Goal: Task Accomplishment & Management: Use online tool/utility

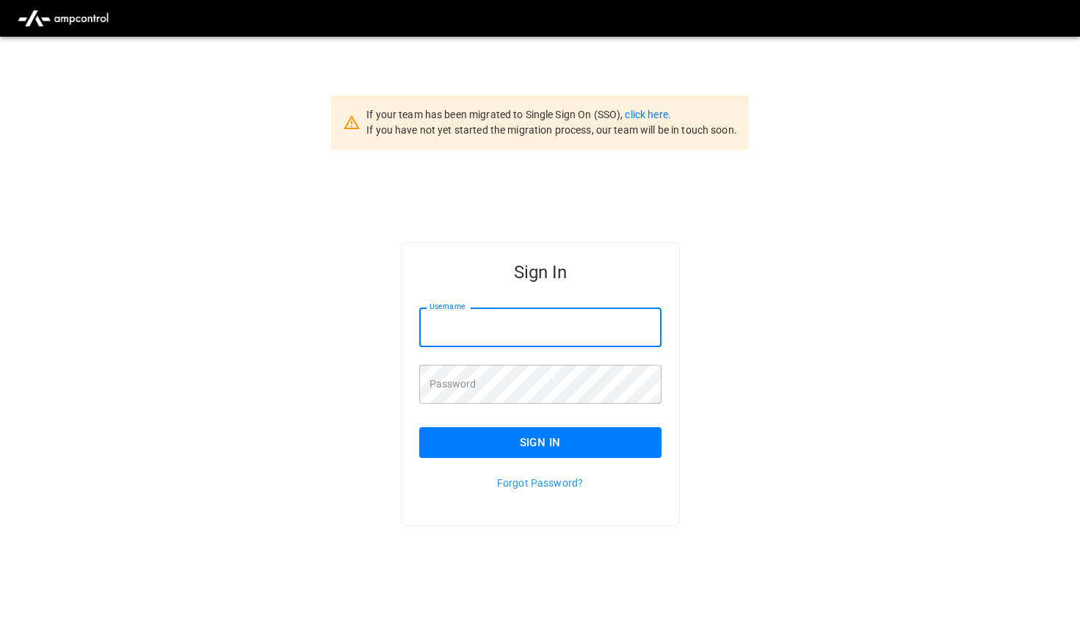
click at [481, 321] on input "Username" at bounding box center [540, 327] width 242 height 39
type input "**********"
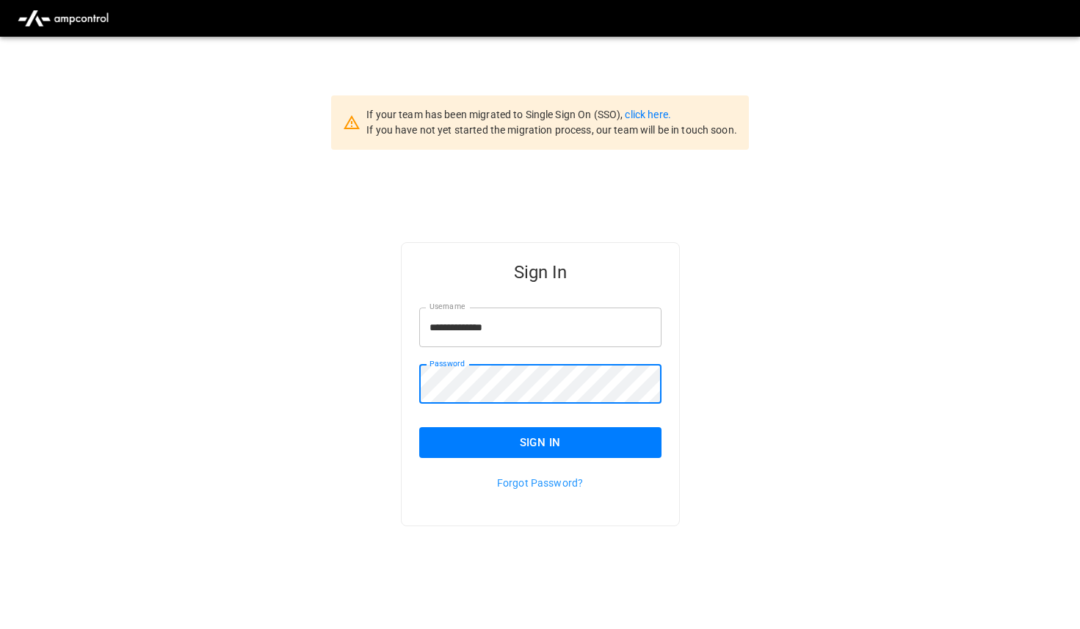
click at [470, 448] on button "Sign In" at bounding box center [540, 442] width 242 height 31
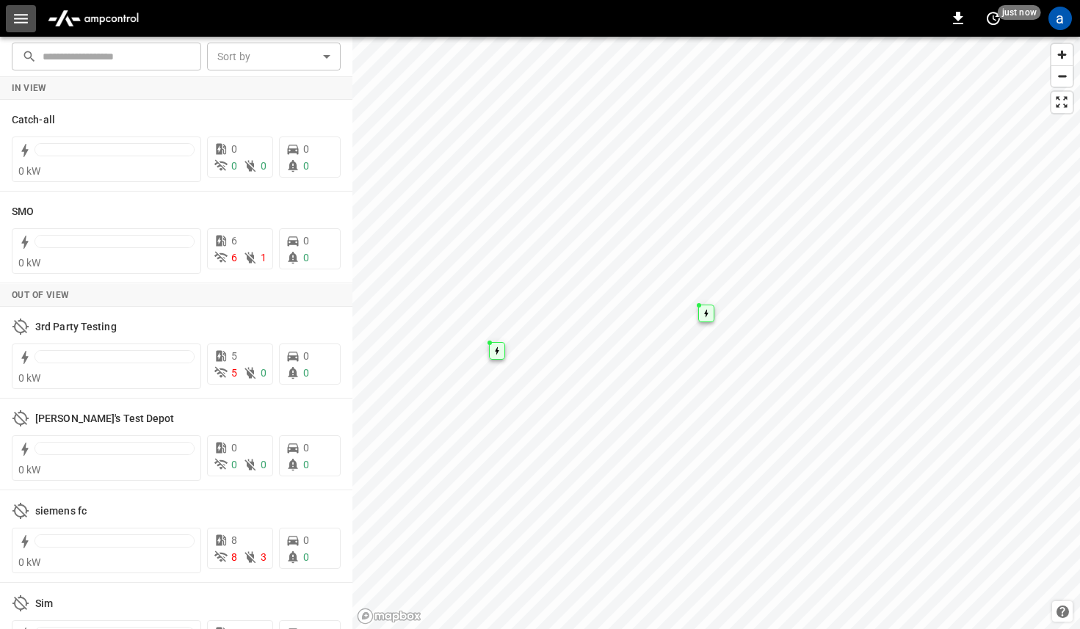
click at [21, 17] on icon "button" at bounding box center [21, 19] width 18 height 18
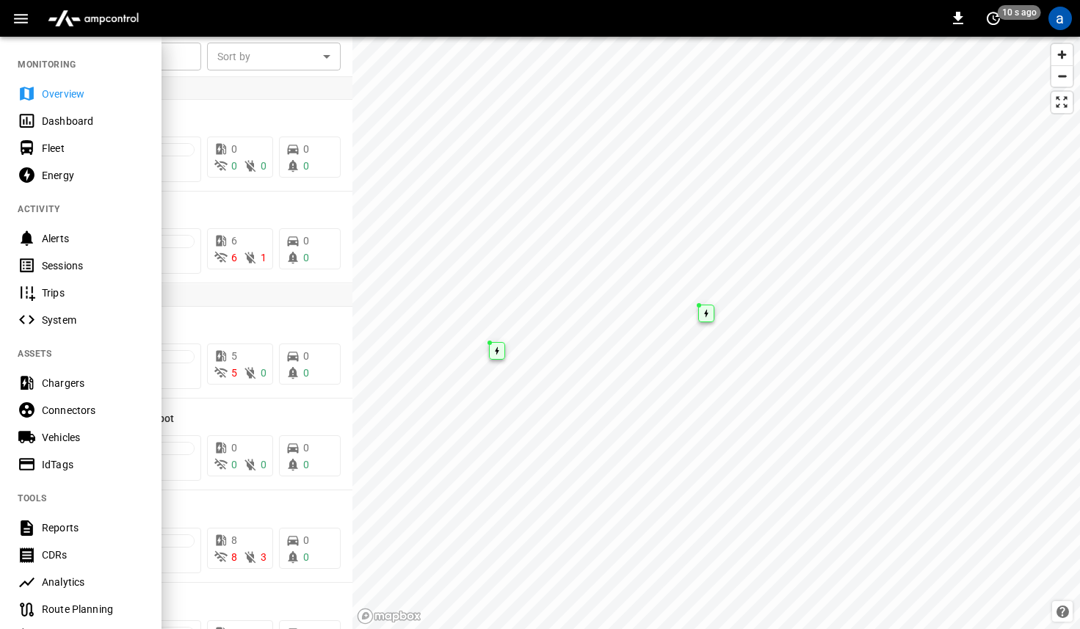
click at [19, 21] on icon "button" at bounding box center [21, 19] width 18 height 18
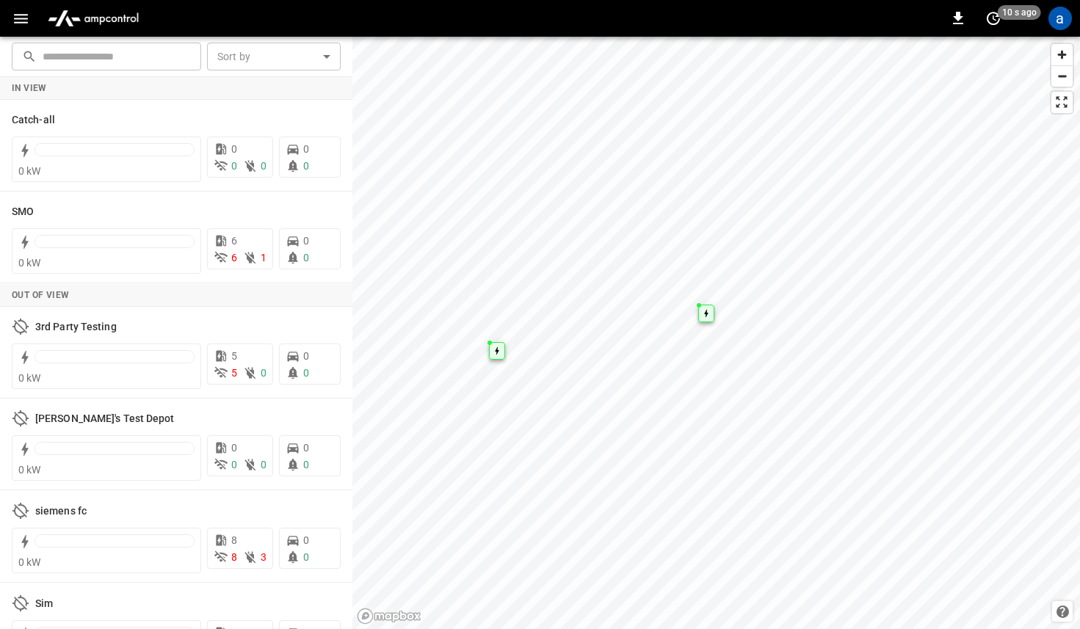
click at [19, 21] on icon "button" at bounding box center [21, 19] width 18 height 18
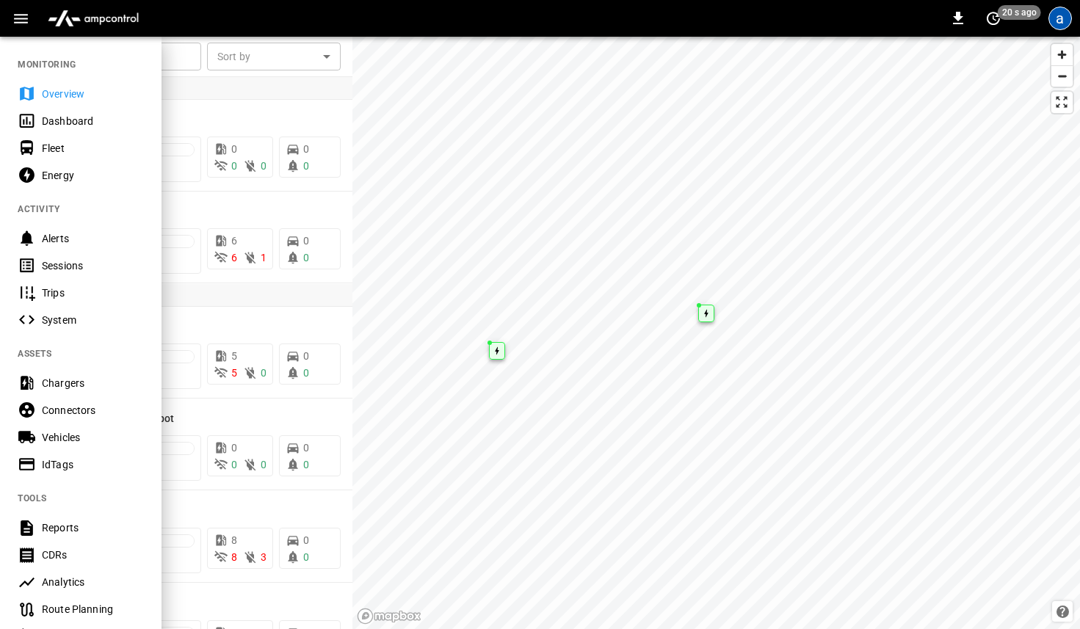
click at [1053, 20] on div "a" at bounding box center [1059, 18] width 23 height 23
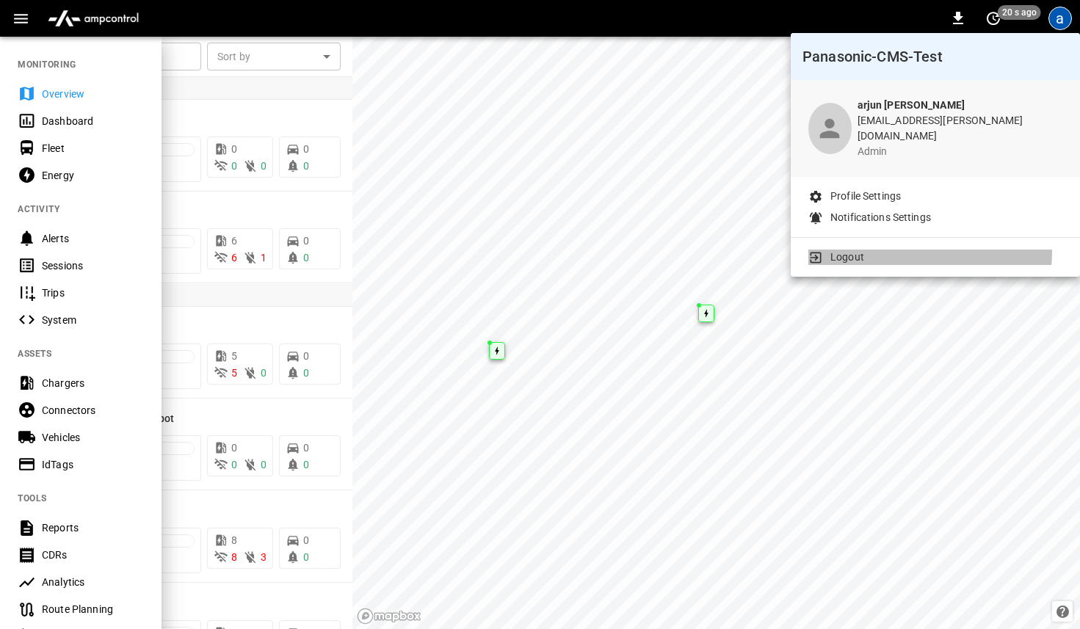
click at [868, 250] on li "Logout" at bounding box center [935, 257] width 254 height 15
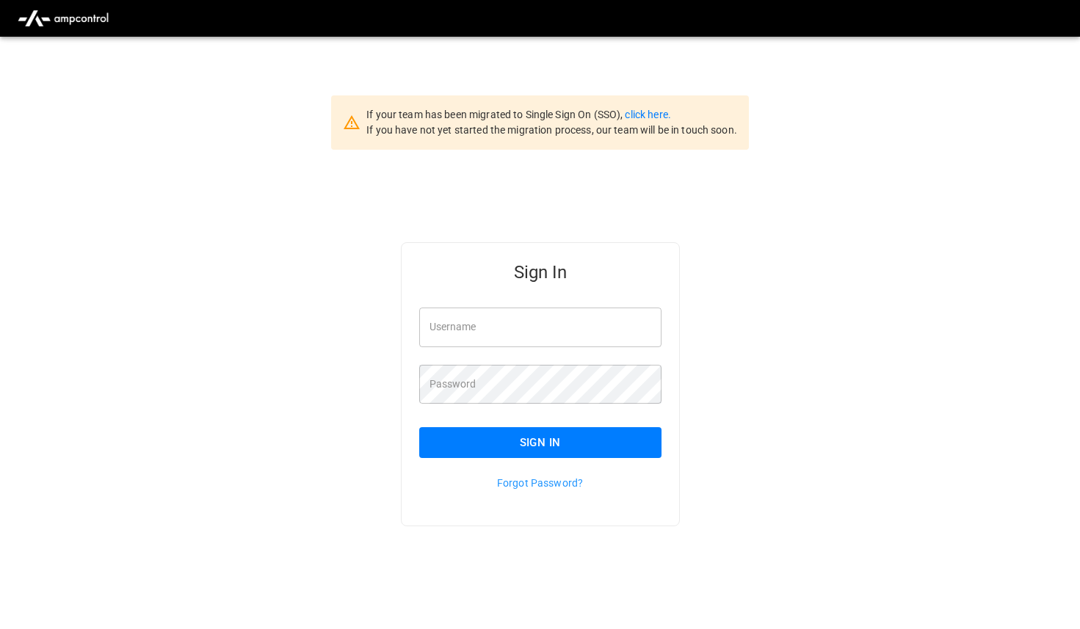
click at [510, 332] on input "Username" at bounding box center [540, 327] width 242 height 39
paste input "**********"
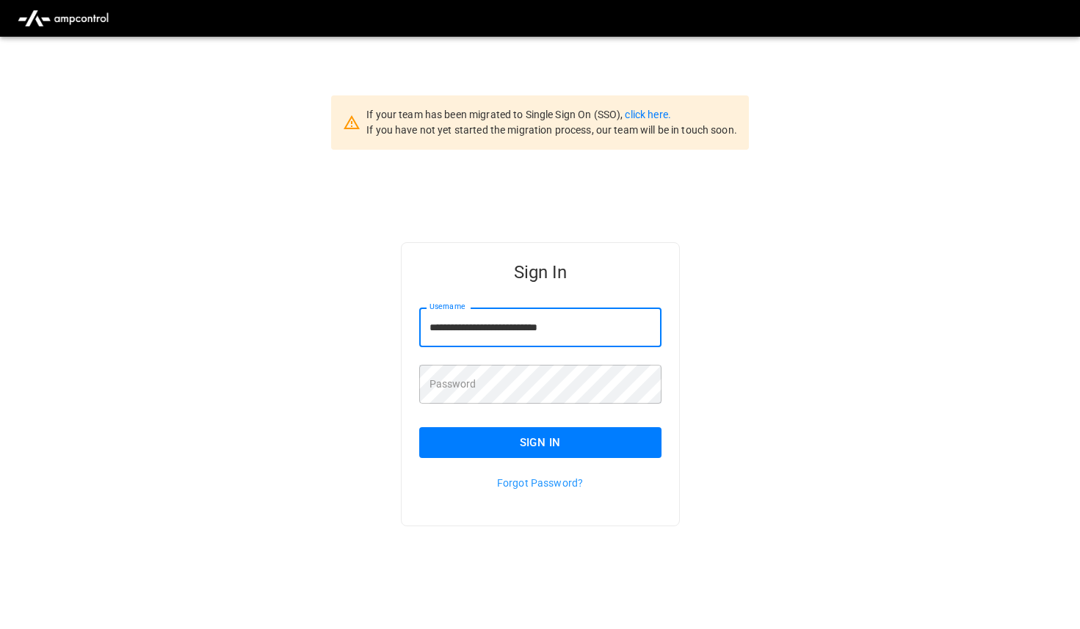
type input "**********"
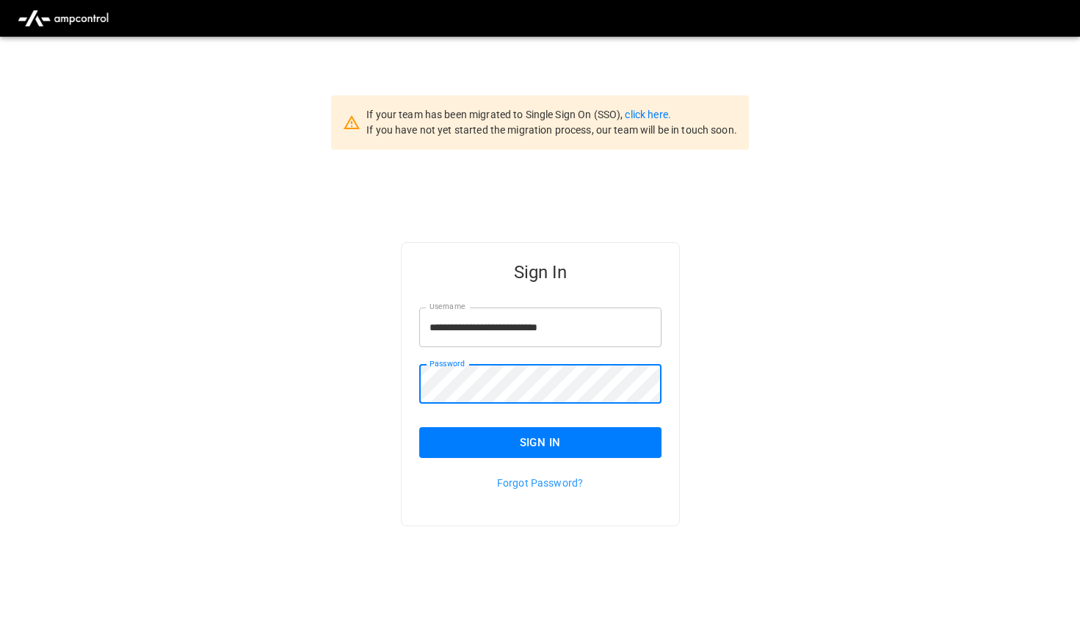
click at [470, 439] on button "Sign In" at bounding box center [540, 442] width 242 height 31
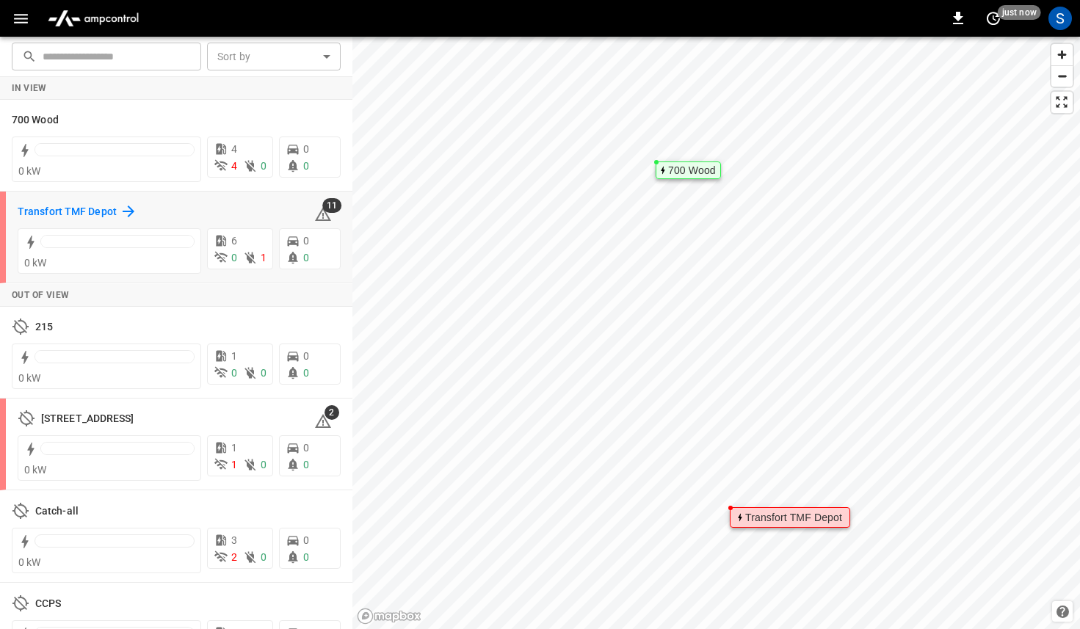
click at [71, 210] on h6 "Transfort TMF Depot" at bounding box center [67, 212] width 99 height 16
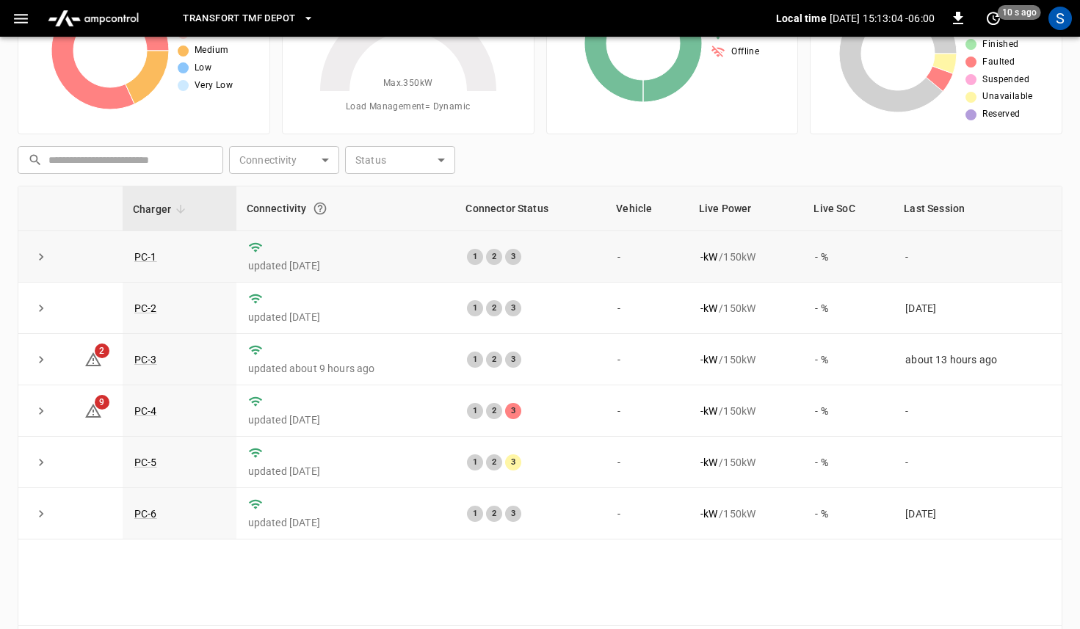
scroll to position [109, 0]
click at [142, 261] on link "PC-1" at bounding box center [145, 256] width 29 height 18
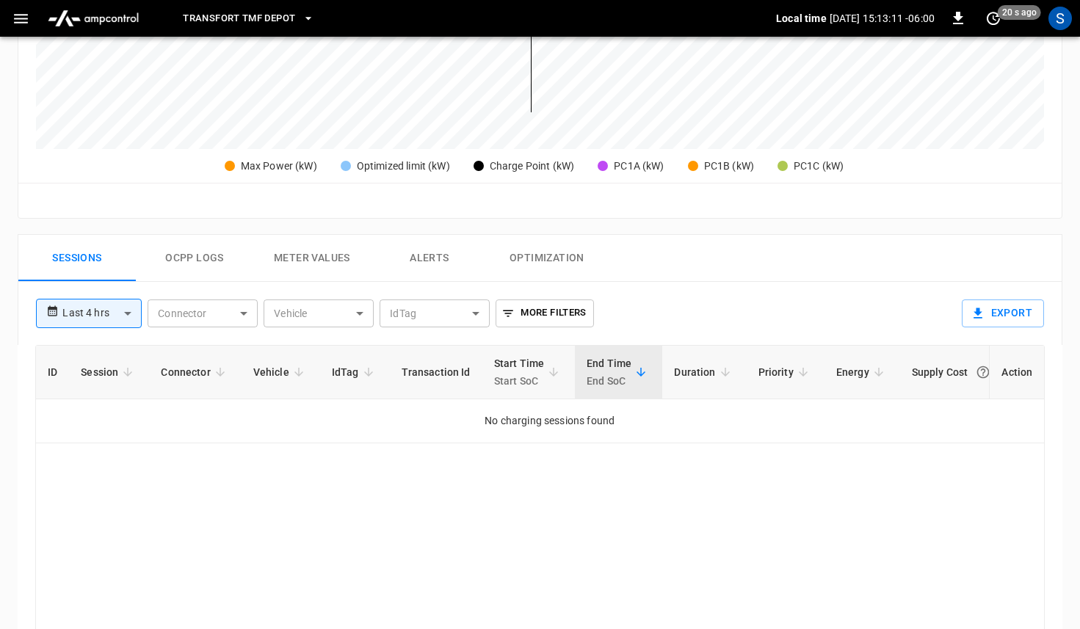
scroll to position [518, 0]
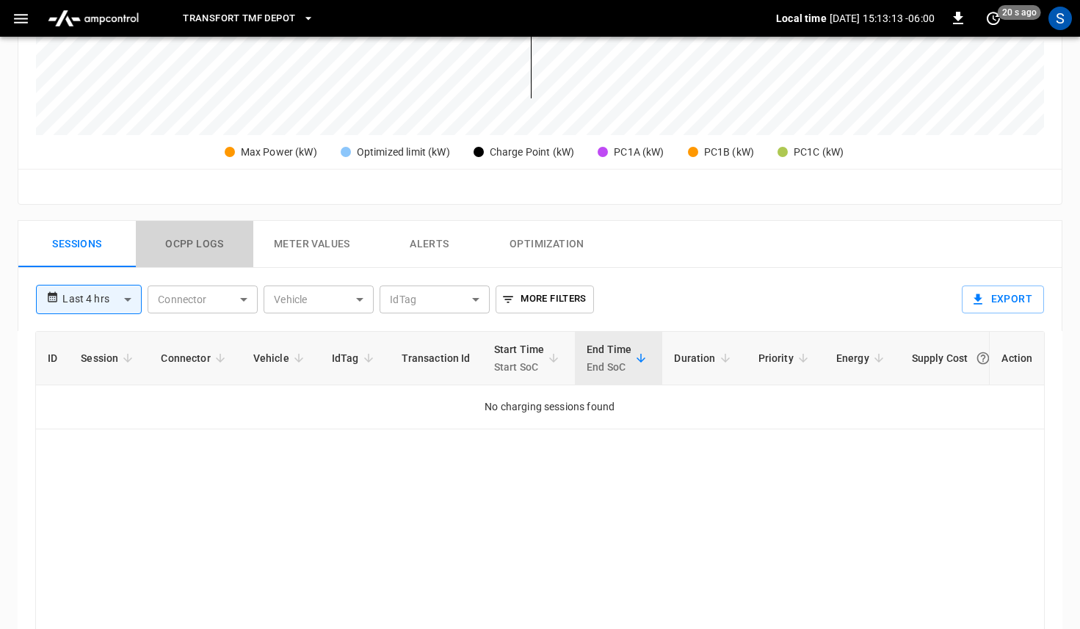
click at [187, 259] on button "Ocpp logs" at bounding box center [194, 244] width 117 height 47
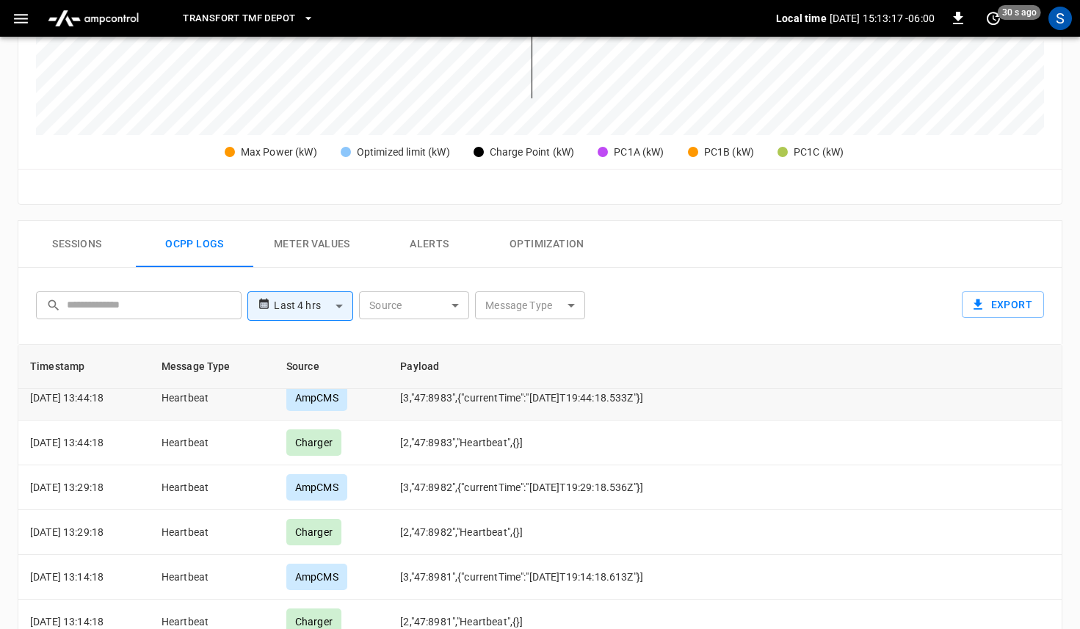
scroll to position [465, 0]
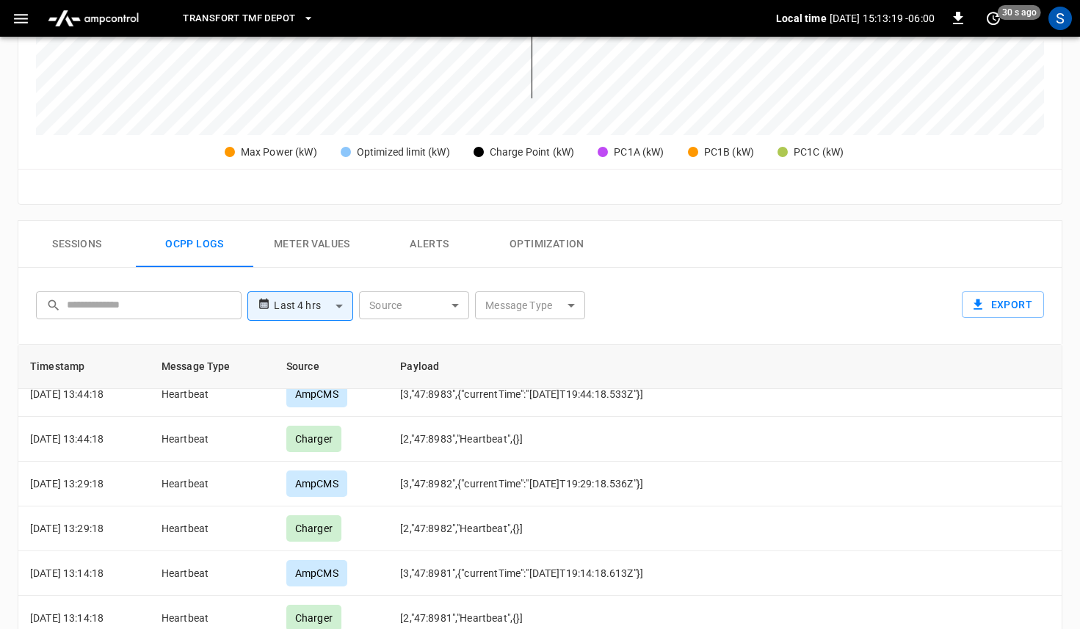
click at [542, 310] on body "**********" at bounding box center [540, 161] width 1080 height 1359
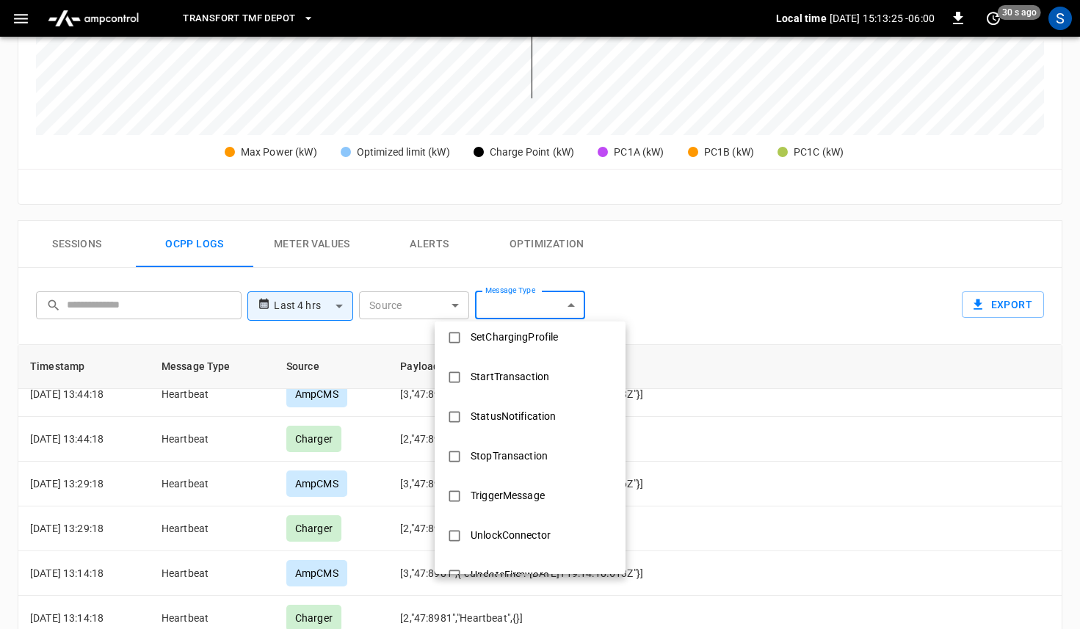
scroll to position [711, 0]
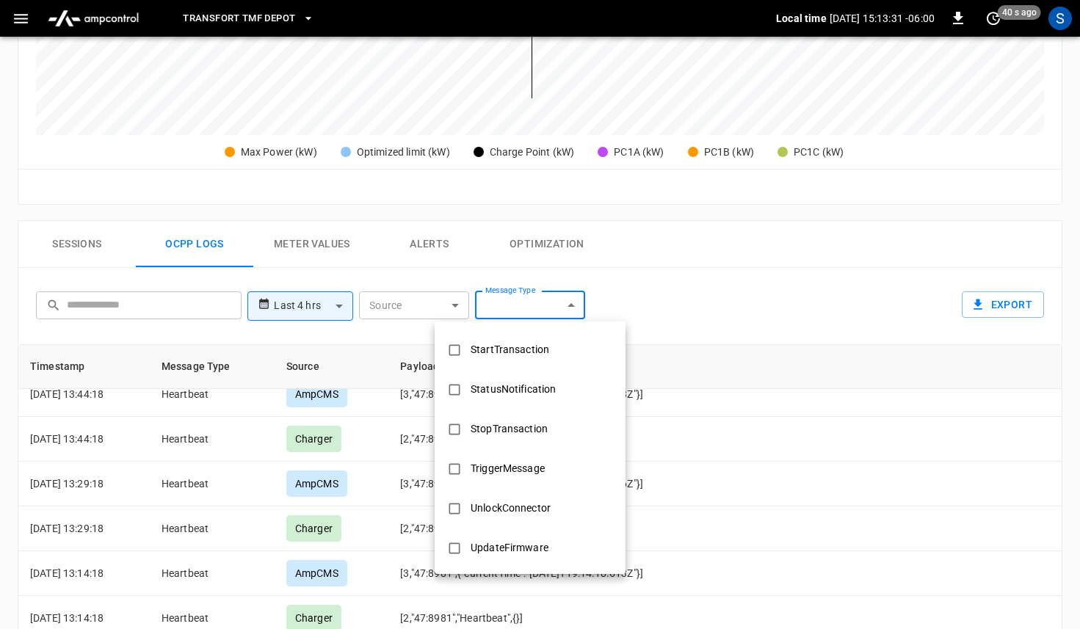
click at [688, 278] on div at bounding box center [540, 314] width 1080 height 629
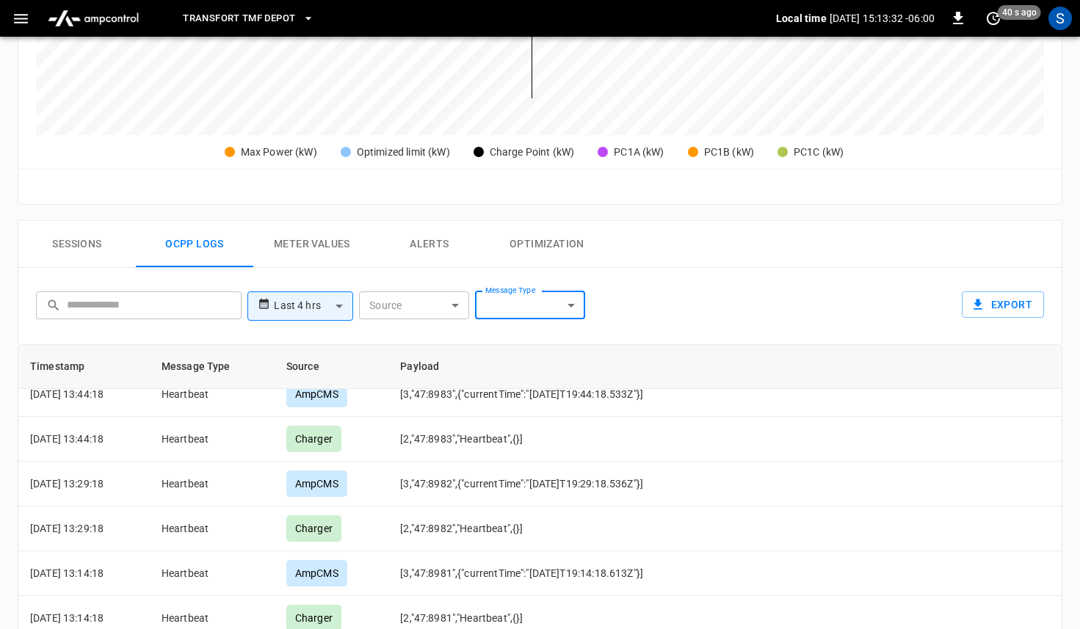
click at [318, 252] on button "Meter Values" at bounding box center [311, 244] width 117 height 47
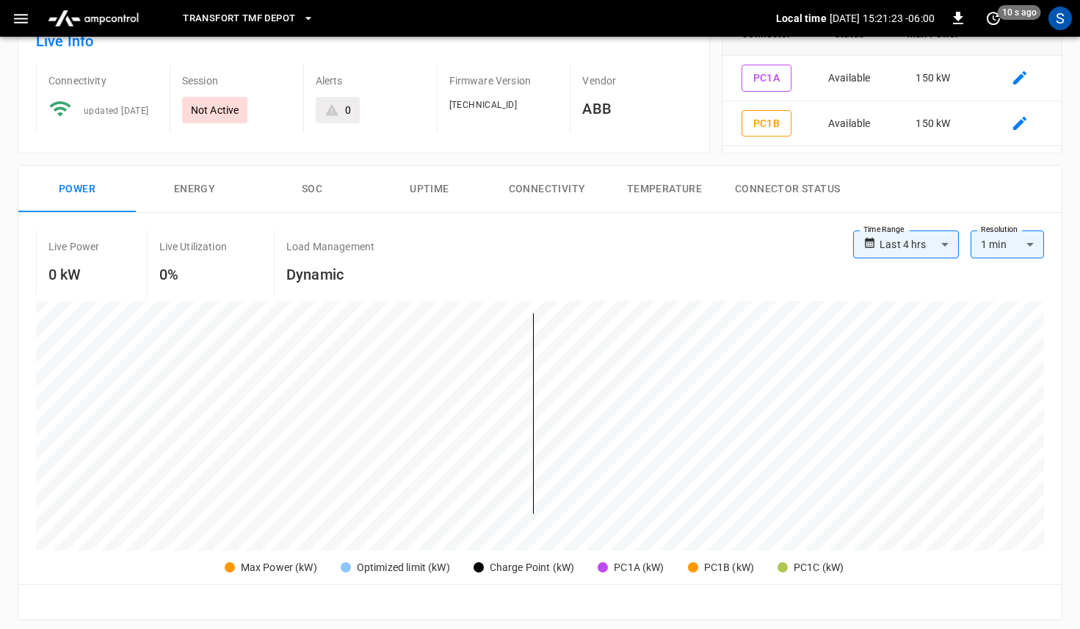
scroll to position [0, 0]
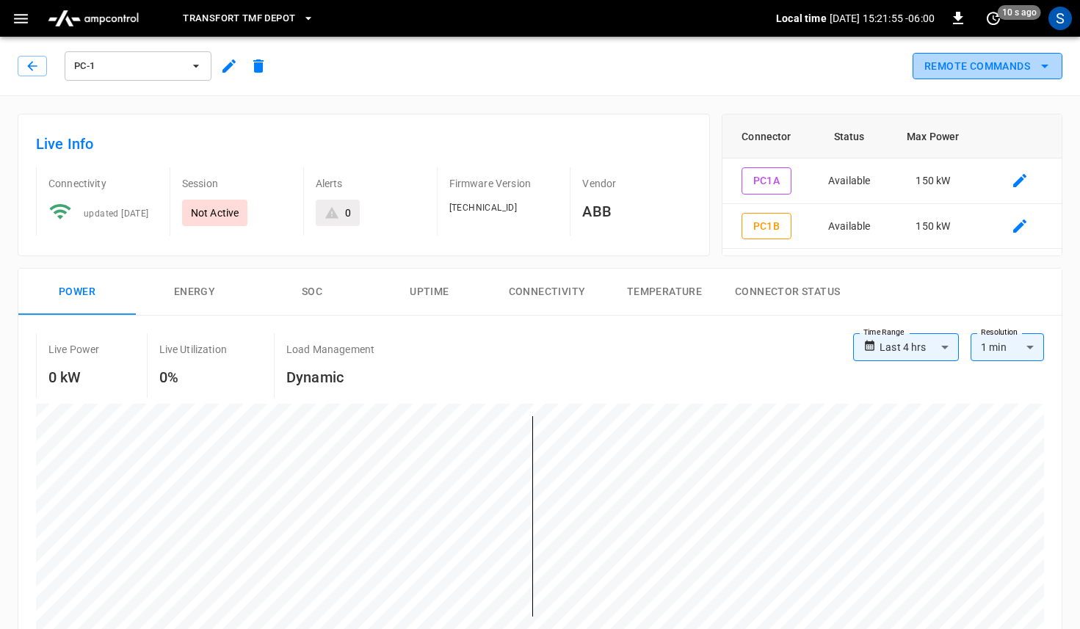
click at [1005, 71] on button "Remote Commands" at bounding box center [987, 66] width 150 height 27
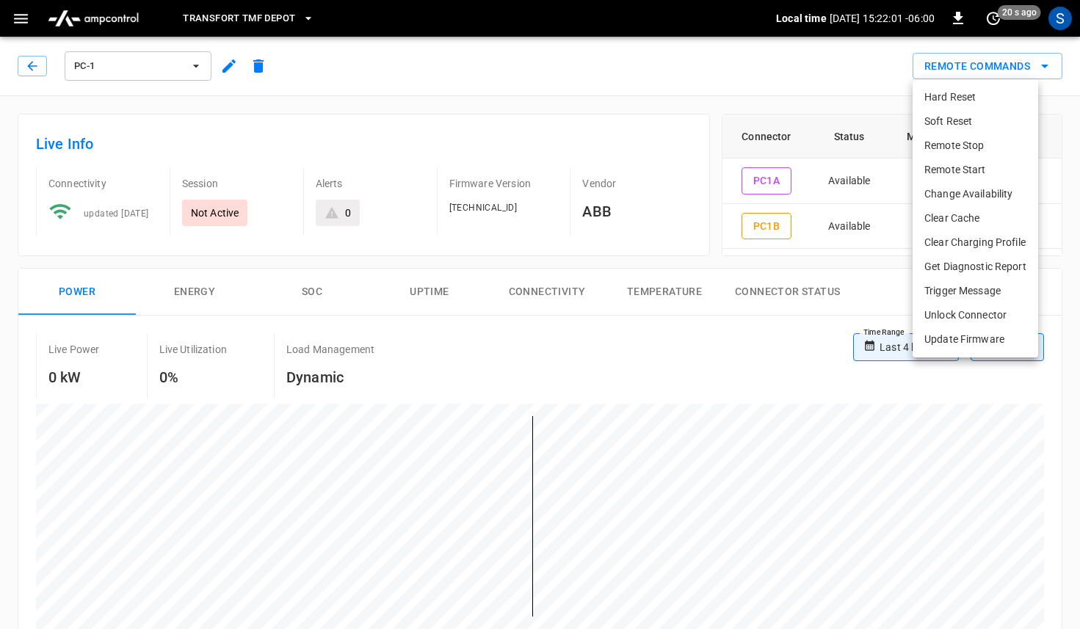
click at [980, 272] on li "Get Diagnostic Report" at bounding box center [975, 267] width 126 height 24
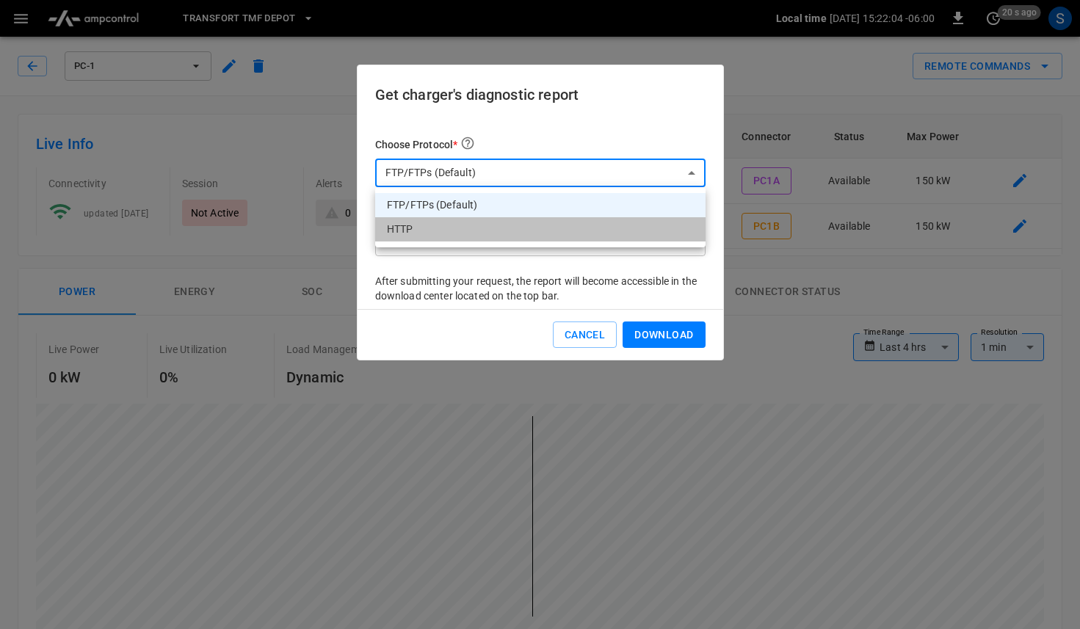
click at [536, 229] on li "HTTP" at bounding box center [540, 229] width 330 height 24
type input "****"
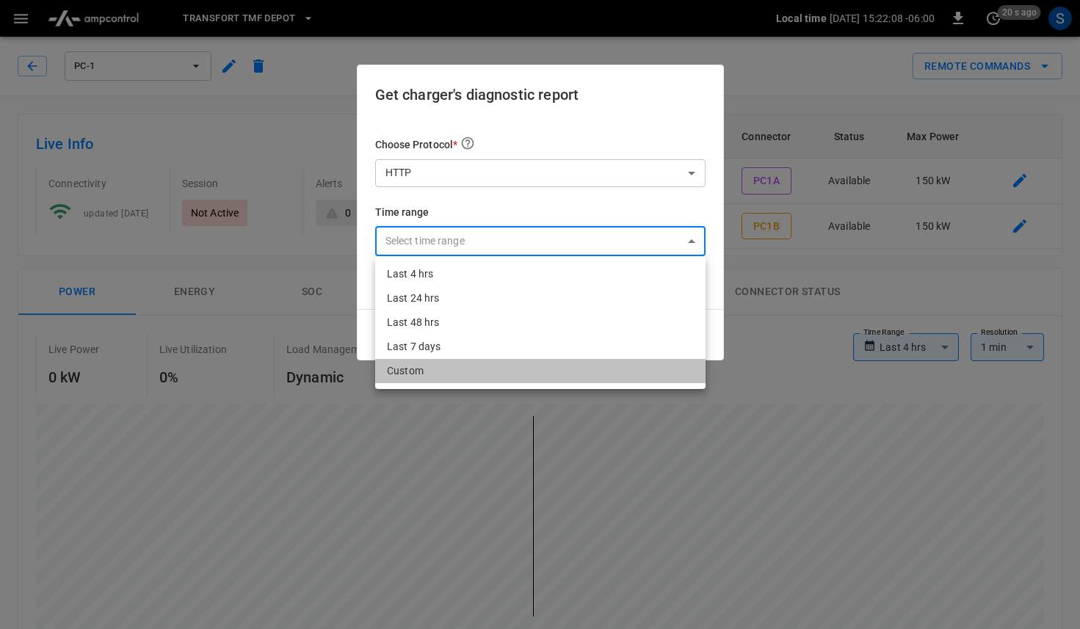
click at [451, 369] on li "Custom" at bounding box center [540, 371] width 330 height 24
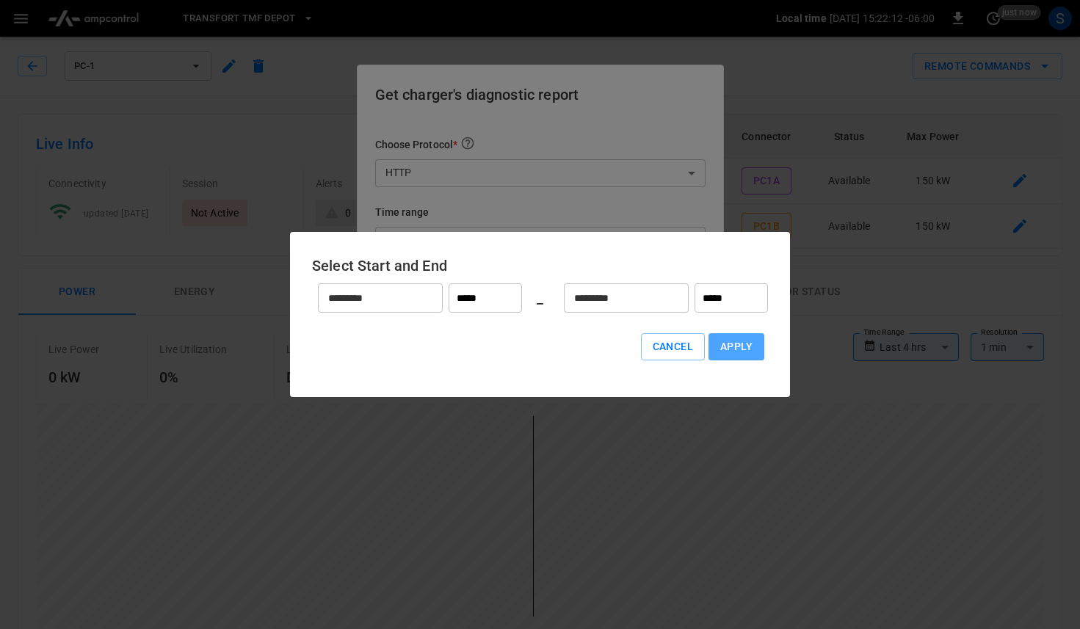
click at [730, 353] on button "Apply" at bounding box center [736, 346] width 56 height 27
type input "******"
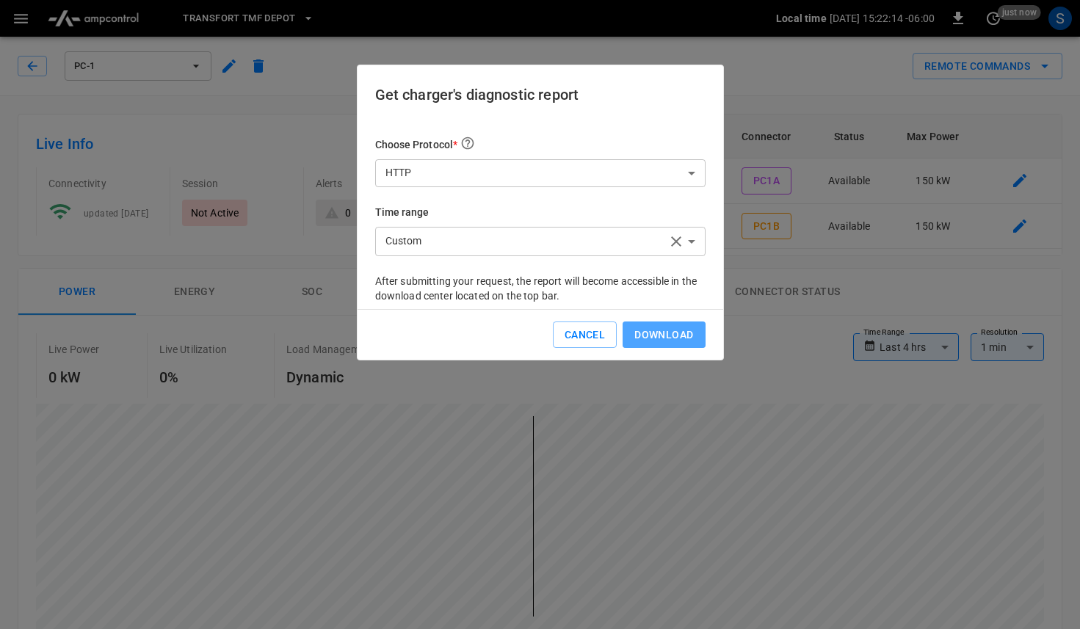
click at [668, 340] on button "Download" at bounding box center [663, 334] width 82 height 27
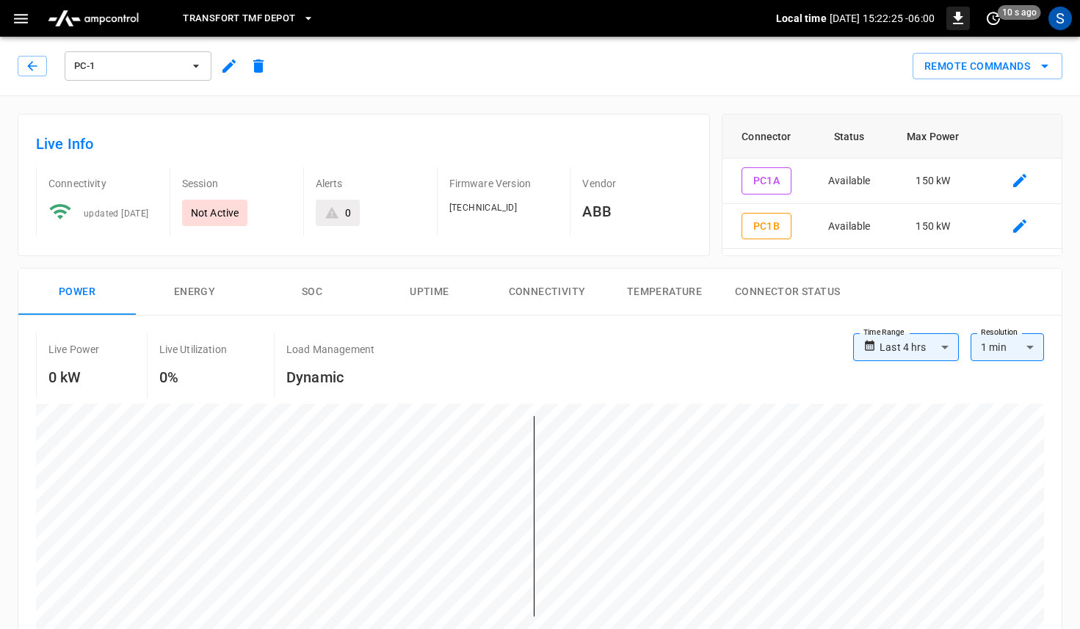
click at [959, 23] on icon "button" at bounding box center [958, 18] width 10 height 12
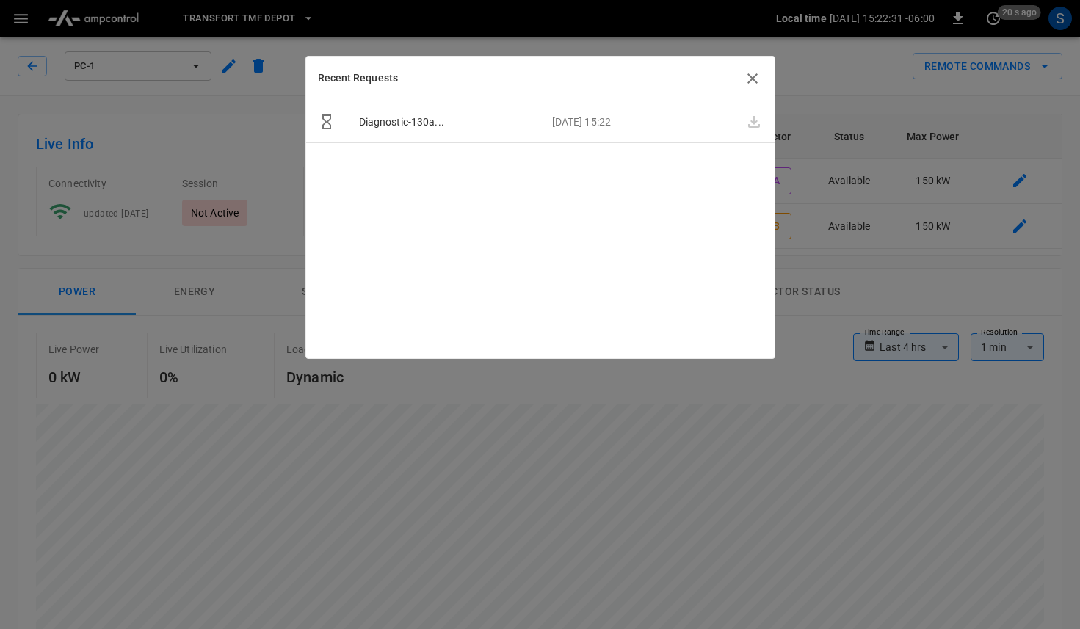
click at [748, 82] on icon "button" at bounding box center [752, 78] width 10 height 10
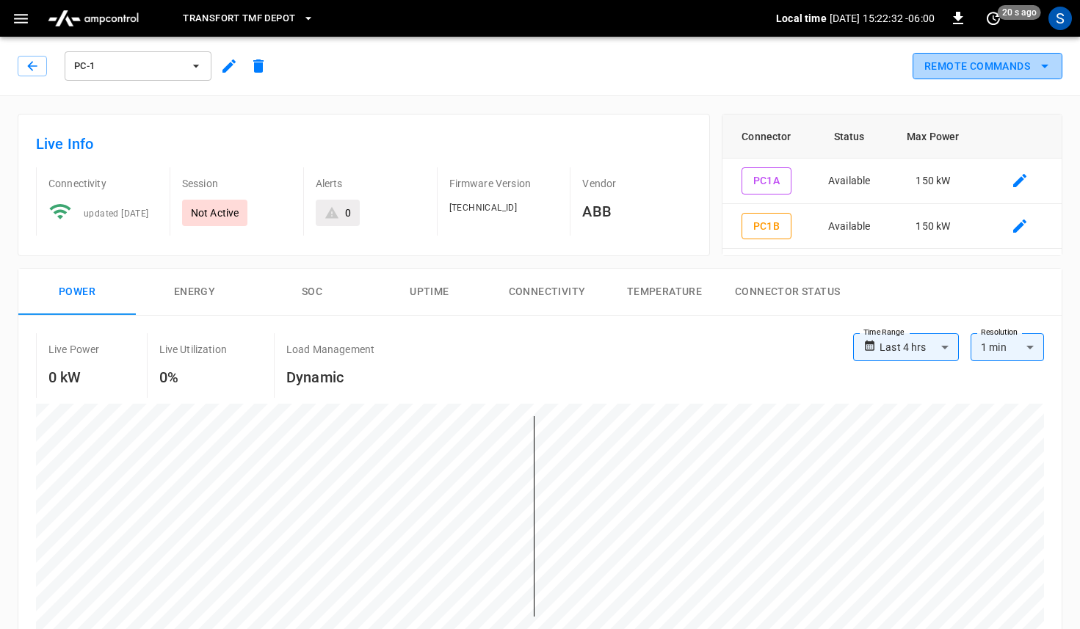
click at [1053, 68] on icon "remote commands options" at bounding box center [1045, 66] width 18 height 18
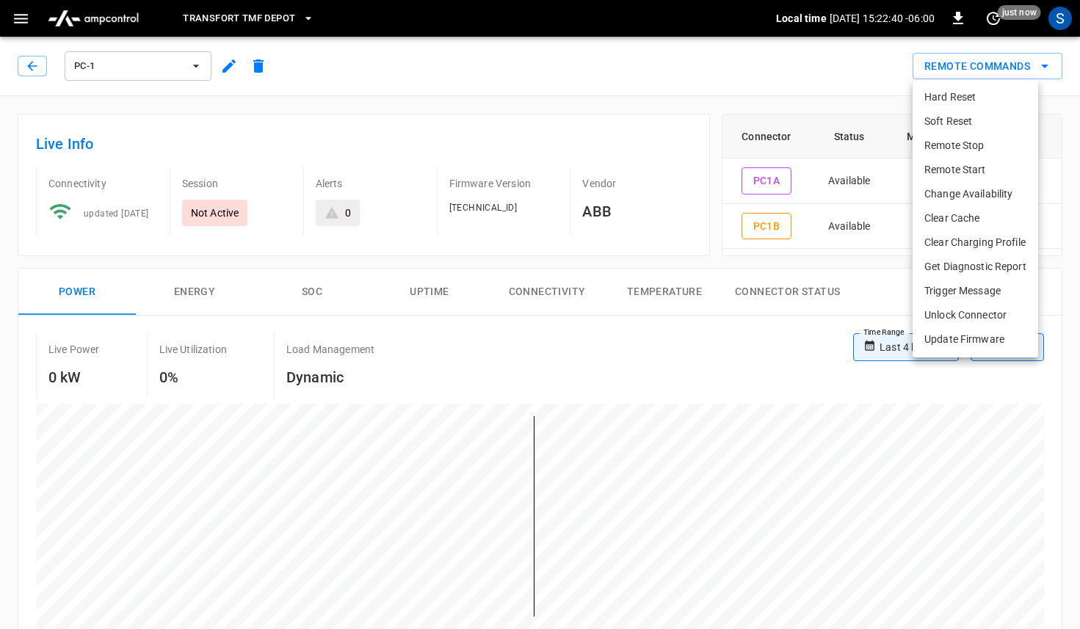
click at [569, 128] on div at bounding box center [540, 314] width 1080 height 629
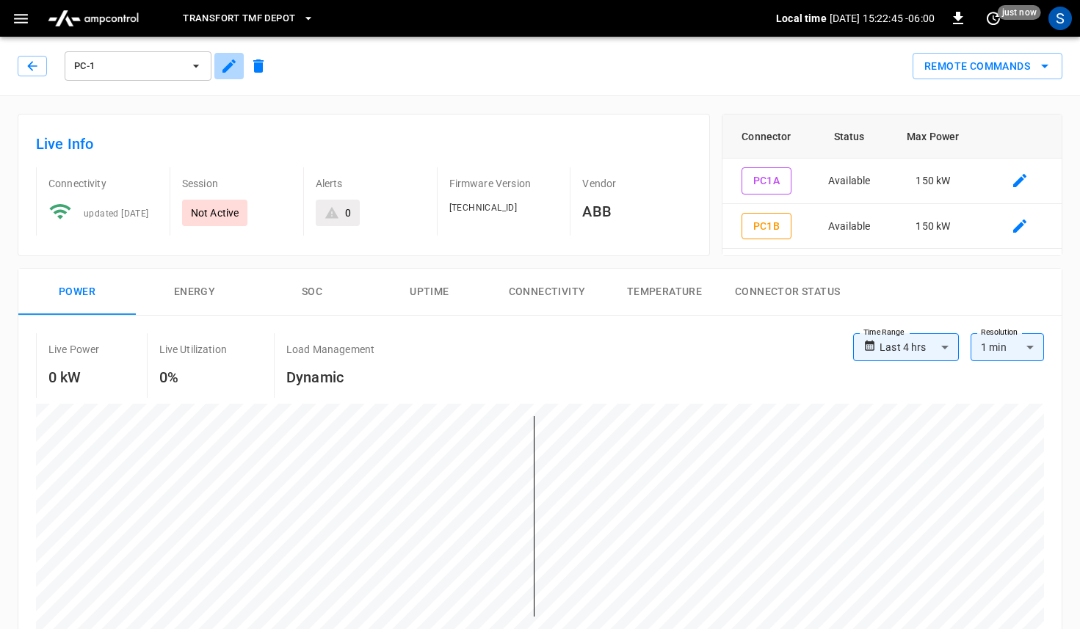
click at [229, 70] on icon "button" at bounding box center [229, 66] width 18 height 18
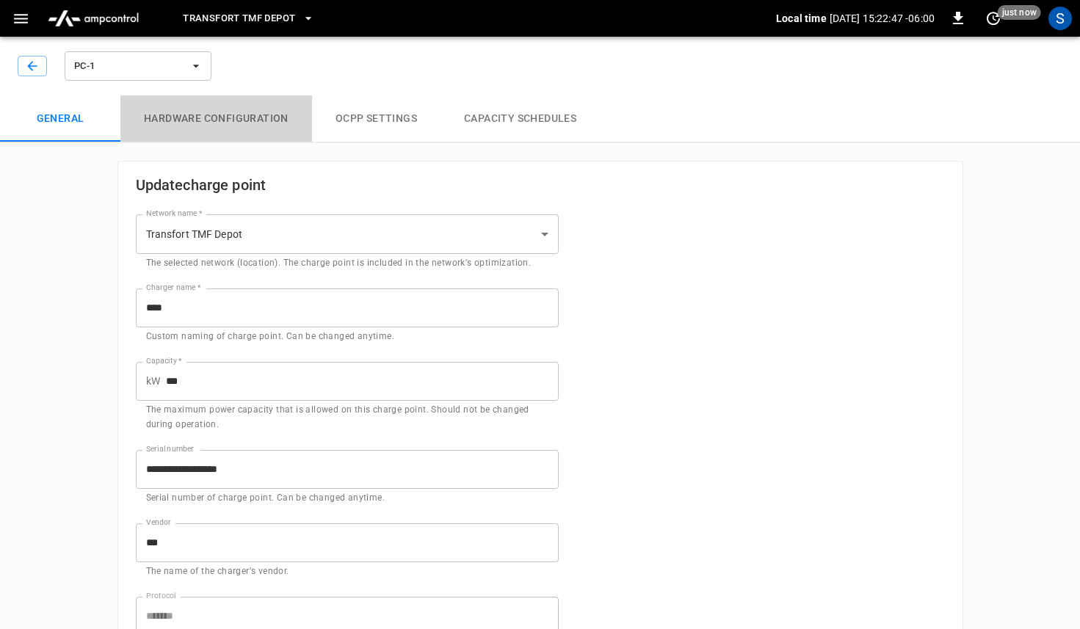
click at [225, 116] on button "Hardware configuration" at bounding box center [216, 118] width 192 height 47
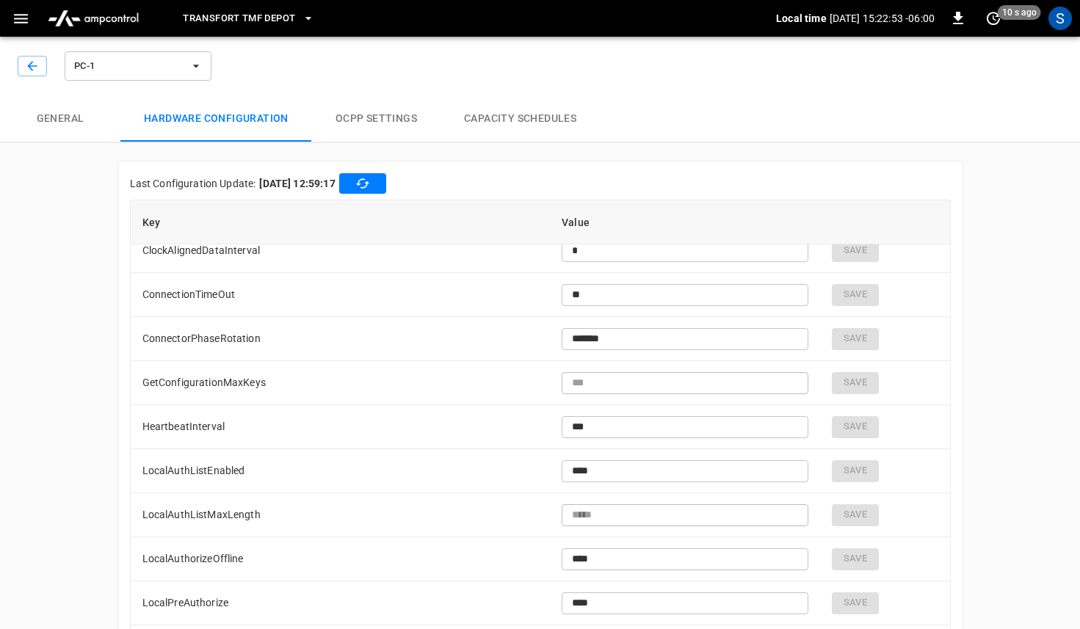
scroll to position [305, 0]
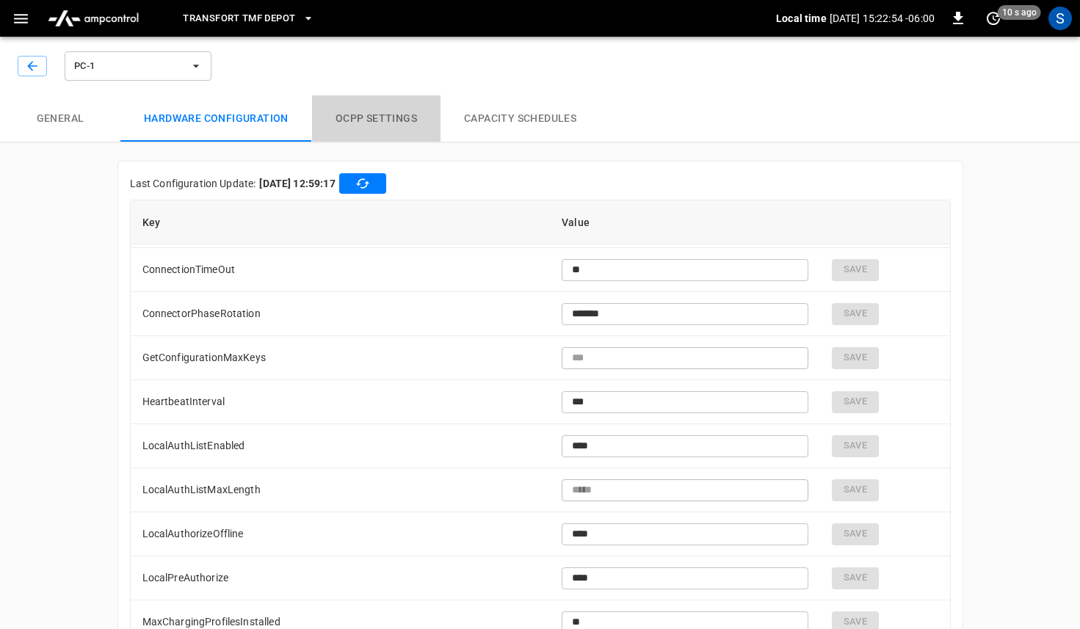
click at [371, 116] on button "OCPP settings" at bounding box center [376, 118] width 128 height 47
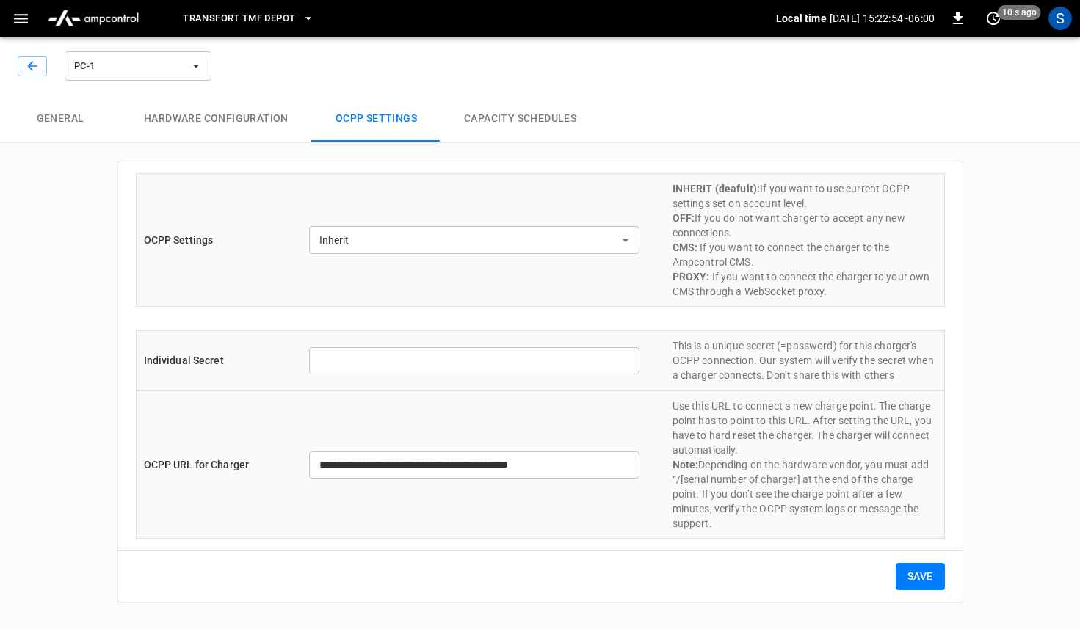
type input "*******"
type input "**********"
click at [613, 244] on body "**********" at bounding box center [540, 310] width 1080 height 620
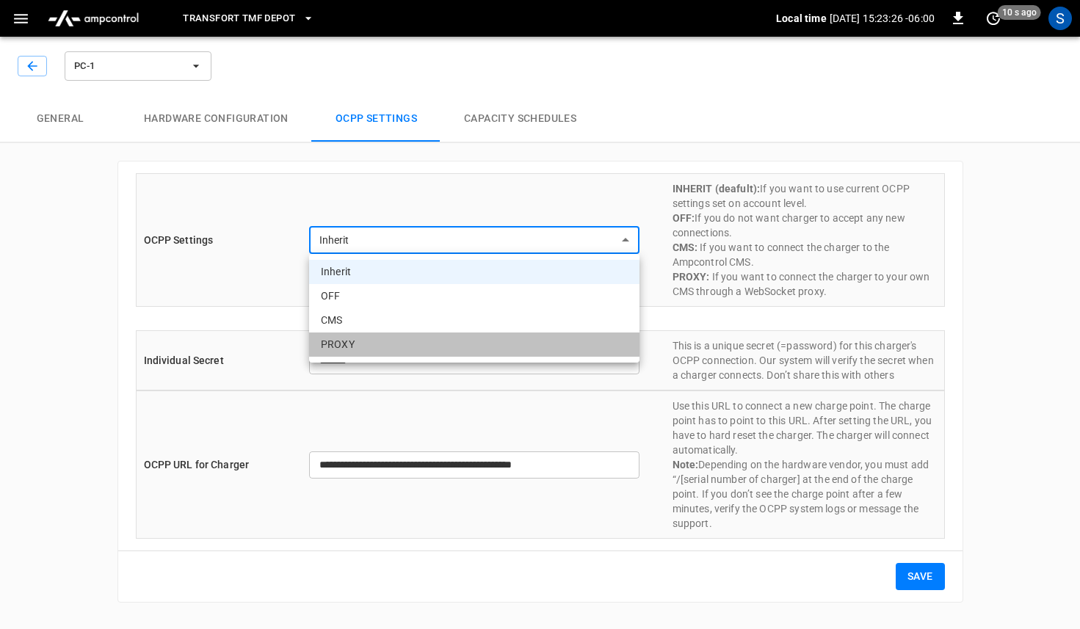
click at [477, 337] on li "PROXY" at bounding box center [474, 344] width 330 height 24
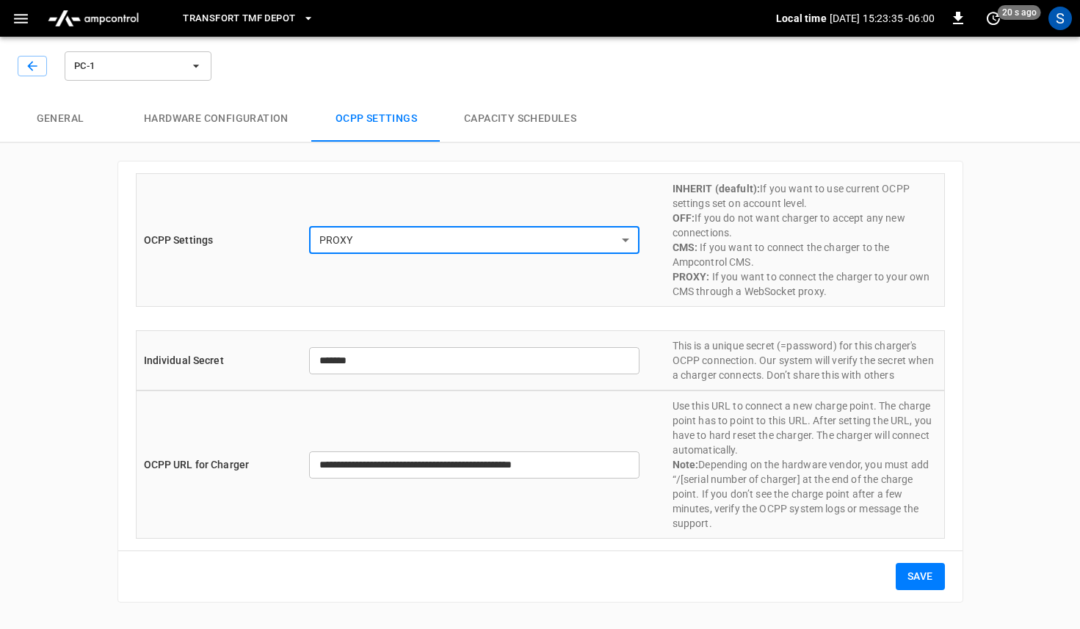
click at [462, 248] on body "**********" at bounding box center [540, 310] width 1080 height 620
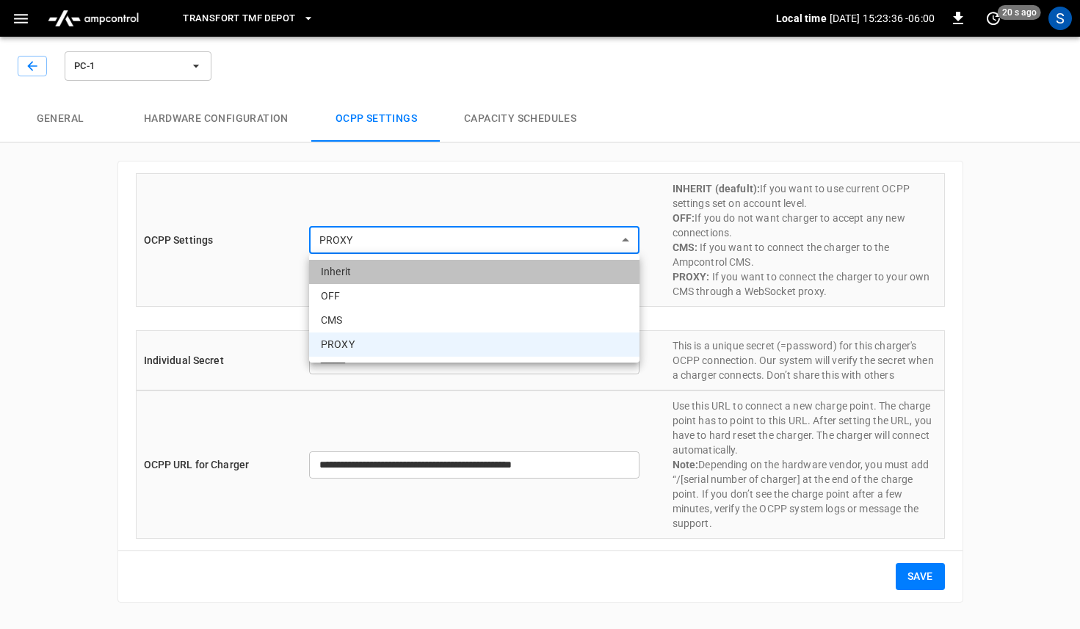
click at [378, 264] on li "Inherit" at bounding box center [474, 272] width 330 height 24
type input "*******"
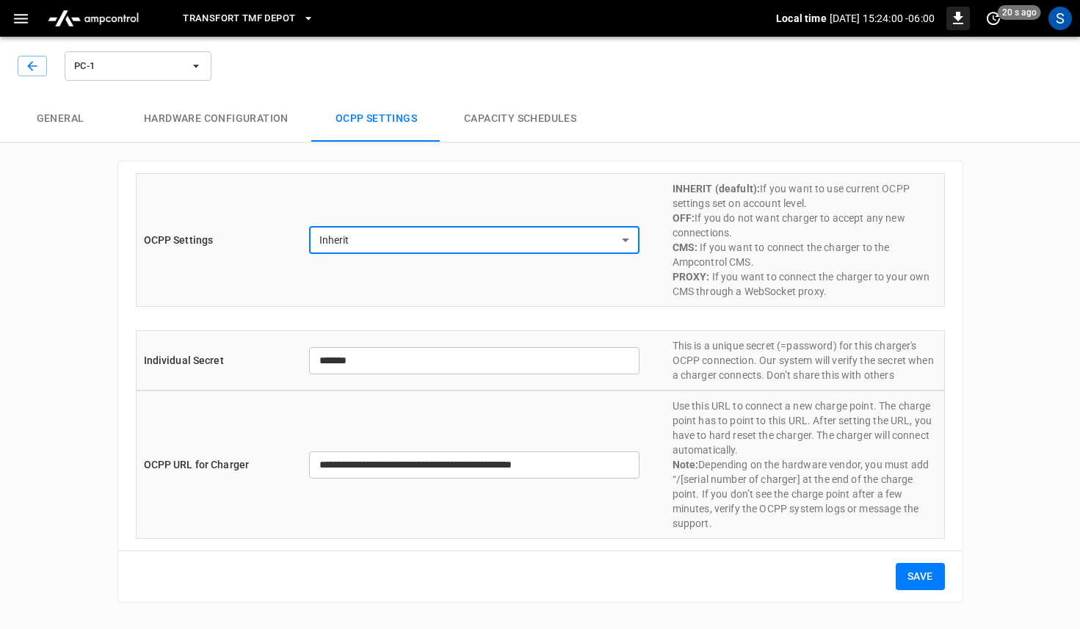
click at [956, 23] on icon "button" at bounding box center [958, 18] width 10 height 12
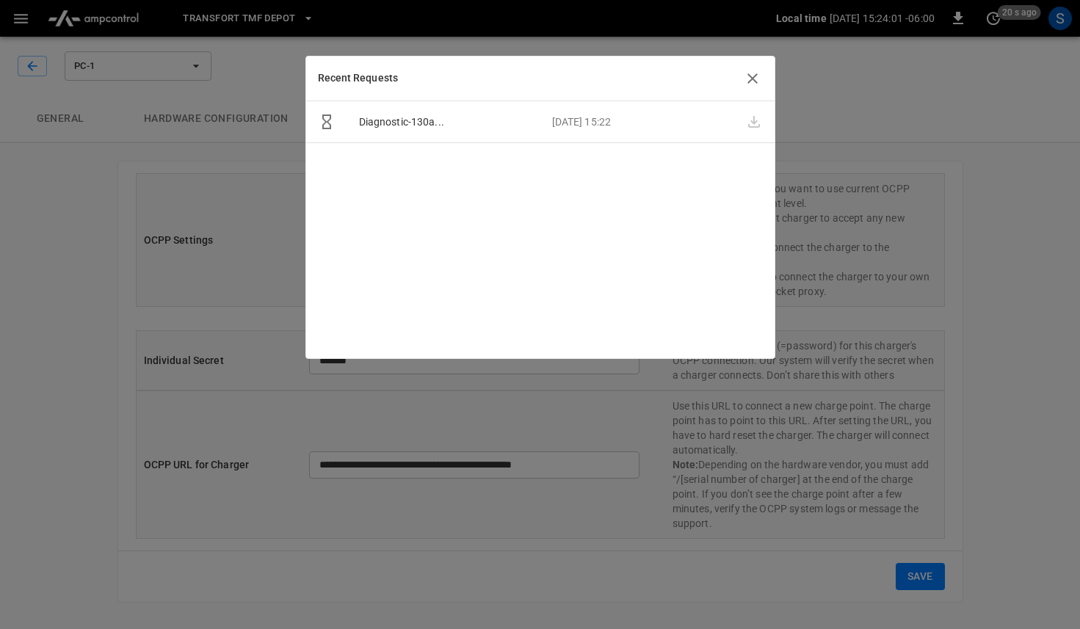
drag, startPoint x: 539, startPoint y: 123, endPoint x: 528, endPoint y: 123, distance: 10.3
click at [534, 123] on div "Diagnostic-130a... [DATE] 15:22" at bounding box center [540, 122] width 386 height 15
click at [324, 123] on icon "Requested" at bounding box center [326, 122] width 9 height 15
click at [373, 122] on p "Diagnostic-130a..." at bounding box center [443, 122] width 193 height 15
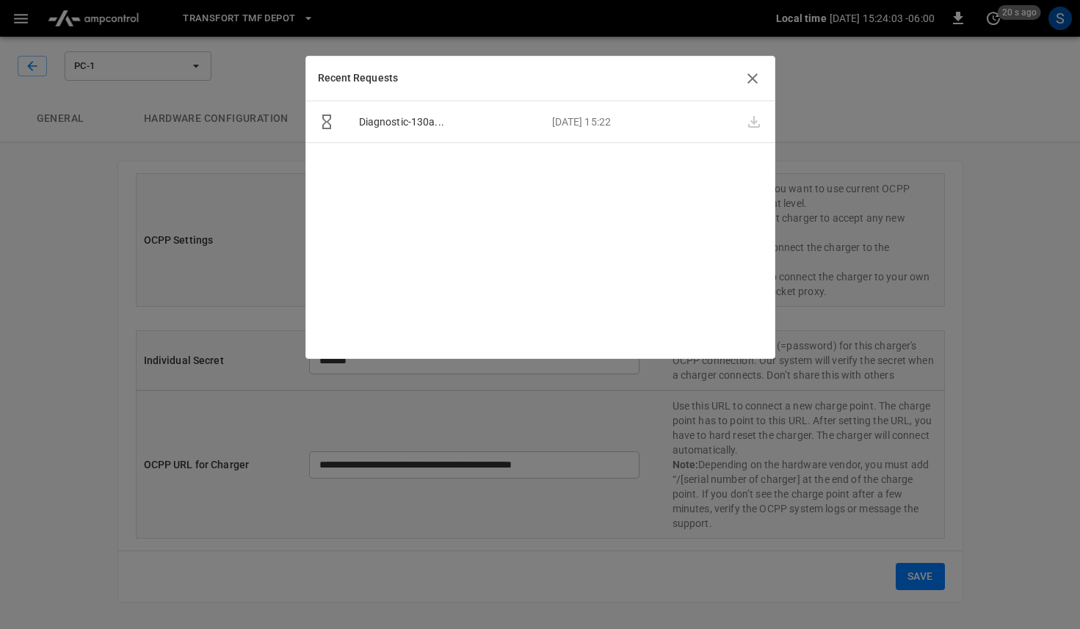
drag, startPoint x: 445, startPoint y: 125, endPoint x: 641, endPoint y: 126, distance: 196.0
click at [448, 125] on p "Diagnostic-130a..." at bounding box center [443, 122] width 193 height 15
drag, startPoint x: 754, startPoint y: 77, endPoint x: 774, endPoint y: 58, distance: 28.0
click at [755, 76] on icon "button" at bounding box center [753, 79] width 18 height 18
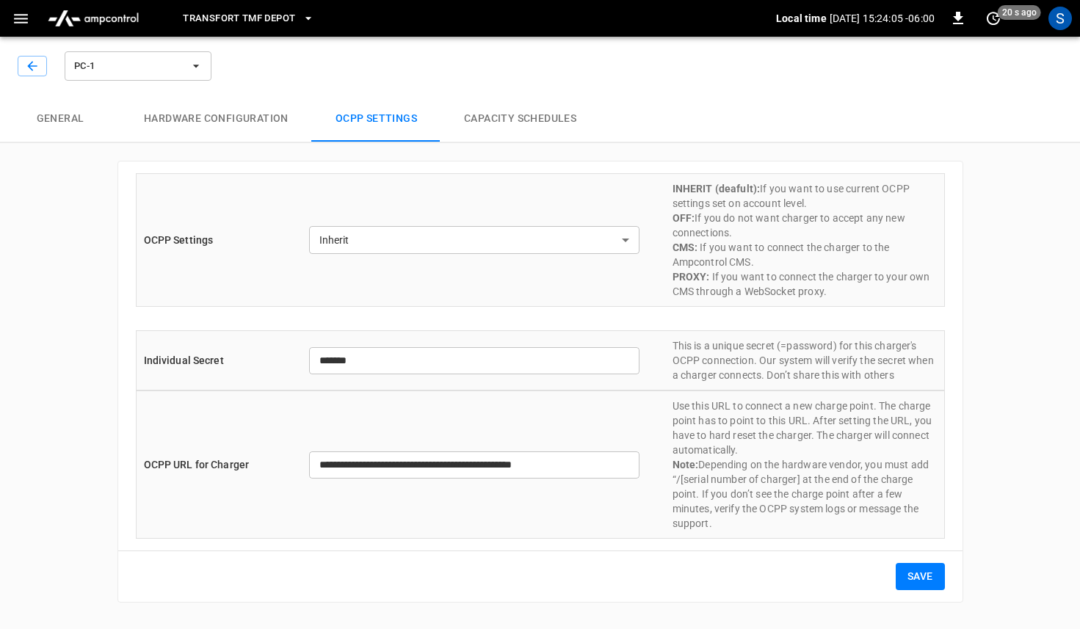
click at [788, 19] on p "Local time" at bounding box center [801, 18] width 51 height 15
click at [228, 118] on button "Hardware configuration" at bounding box center [216, 118] width 192 height 47
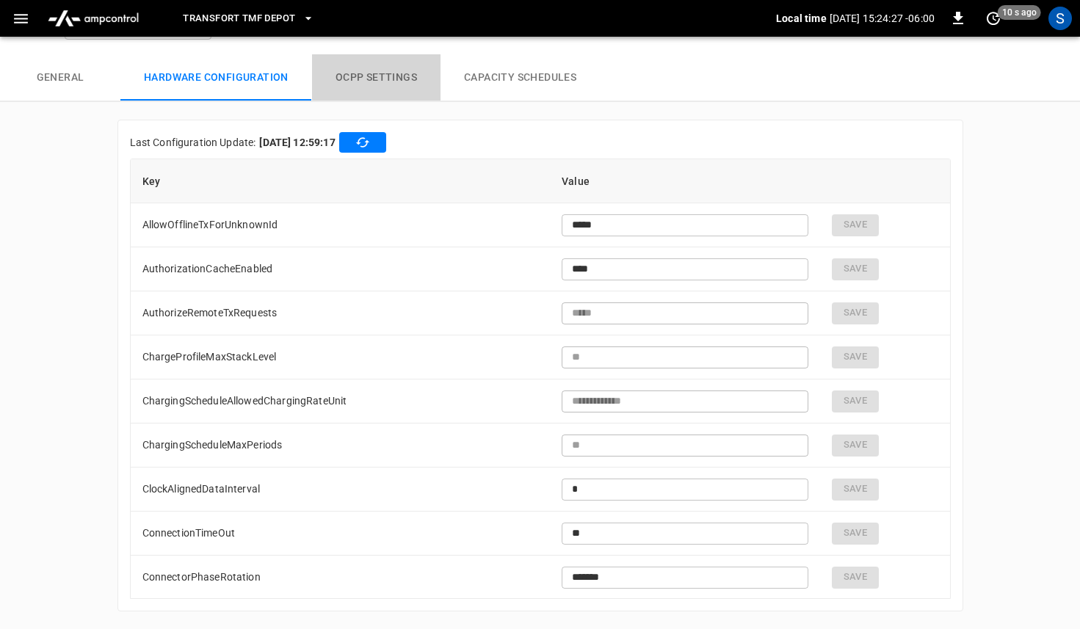
click at [363, 70] on button "OCPP settings" at bounding box center [376, 77] width 128 height 47
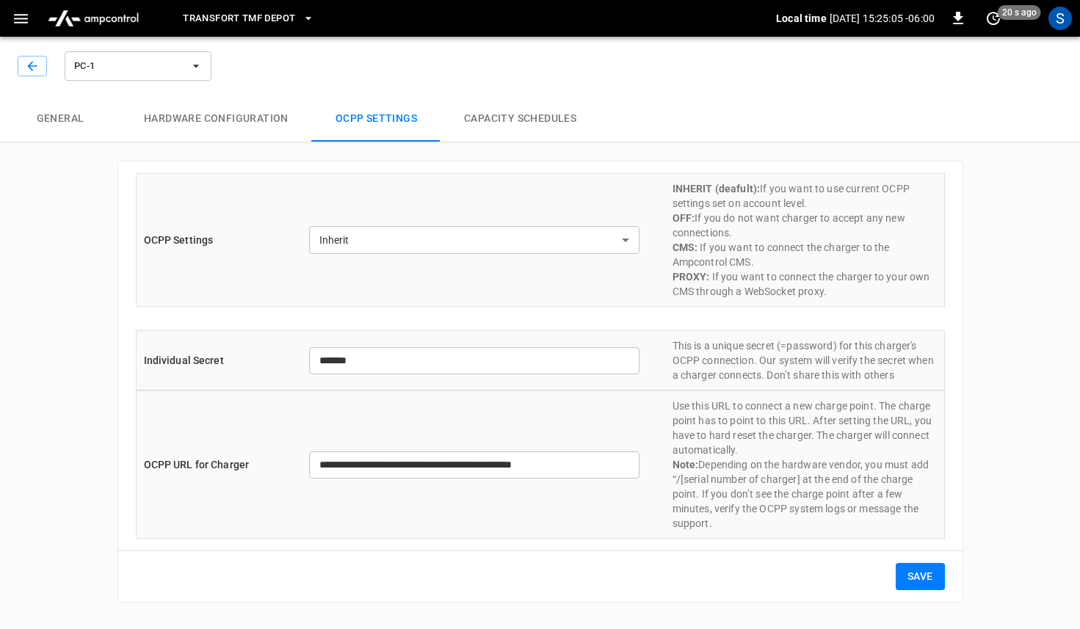
click at [54, 119] on button "General" at bounding box center [60, 118] width 120 height 47
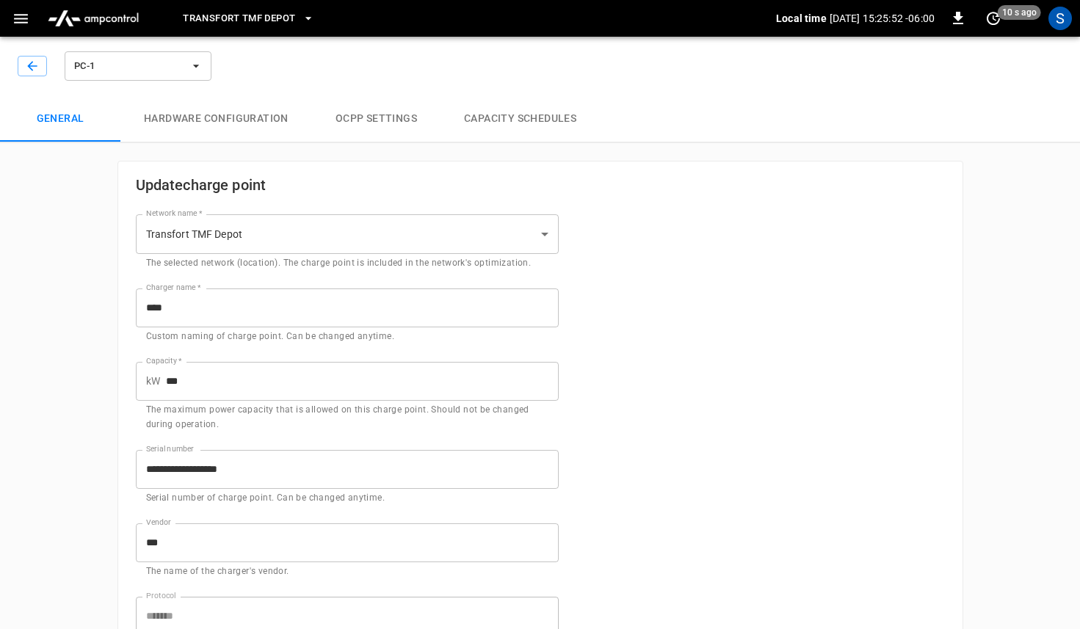
click at [270, 121] on button "Hardware configuration" at bounding box center [216, 118] width 192 height 47
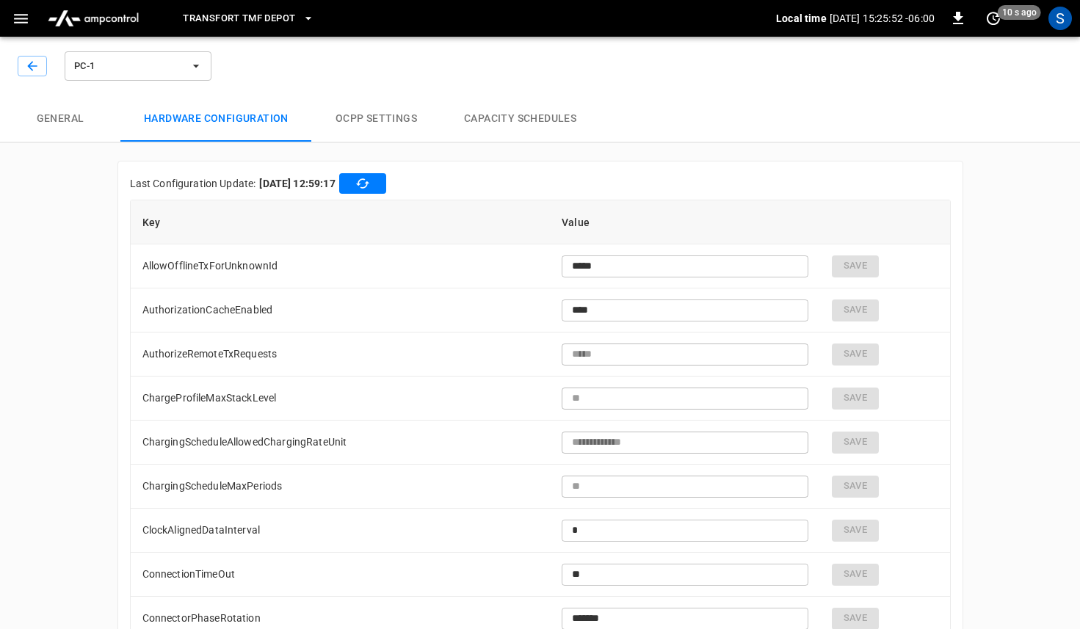
scroll to position [1, 0]
click at [369, 121] on button "OCPP settings" at bounding box center [376, 118] width 128 height 47
